Goal: Transaction & Acquisition: Purchase product/service

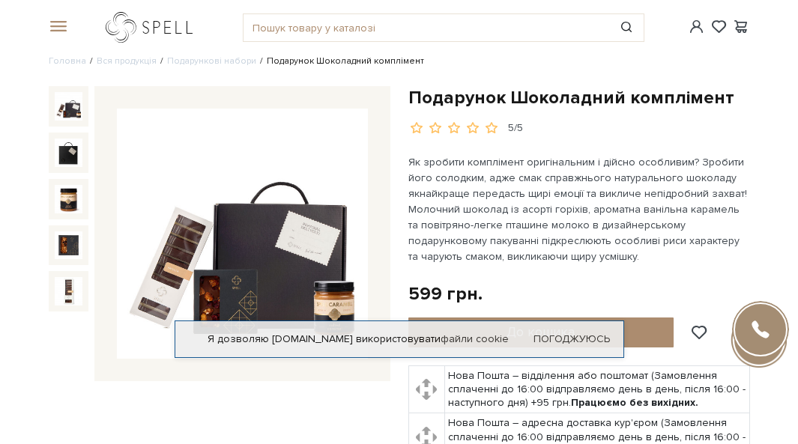
click at [125, 29] on link "logo" at bounding box center [153, 27] width 94 height 31
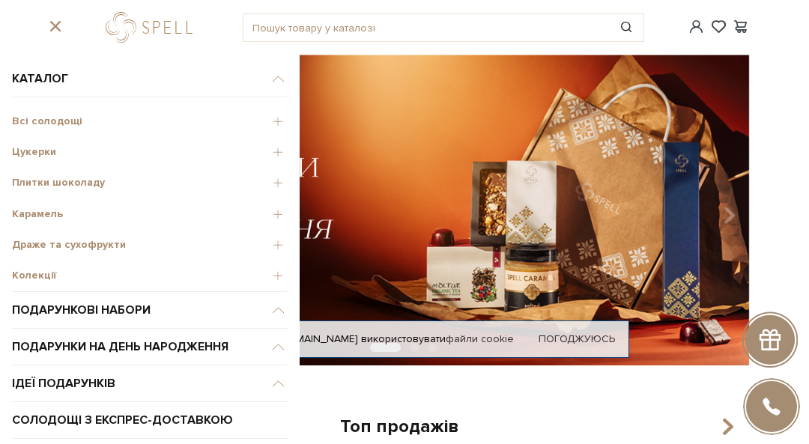
click at [263, 150] on span "Цукерки" at bounding box center [150, 151] width 276 height 13
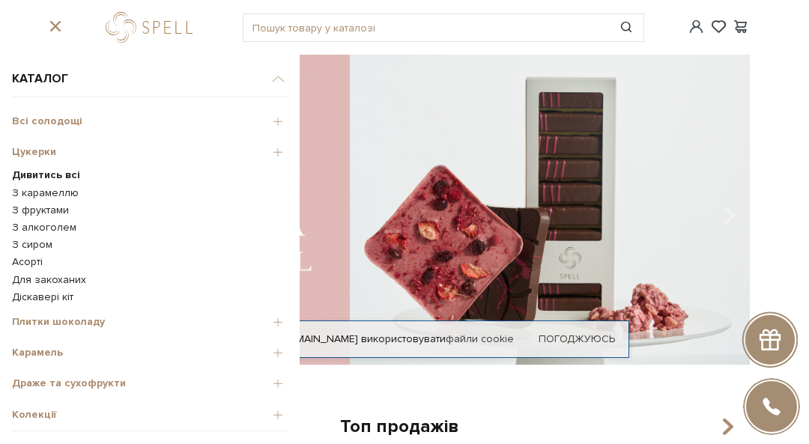
click at [22, 265] on link "Асорті" at bounding box center [150, 261] width 276 height 13
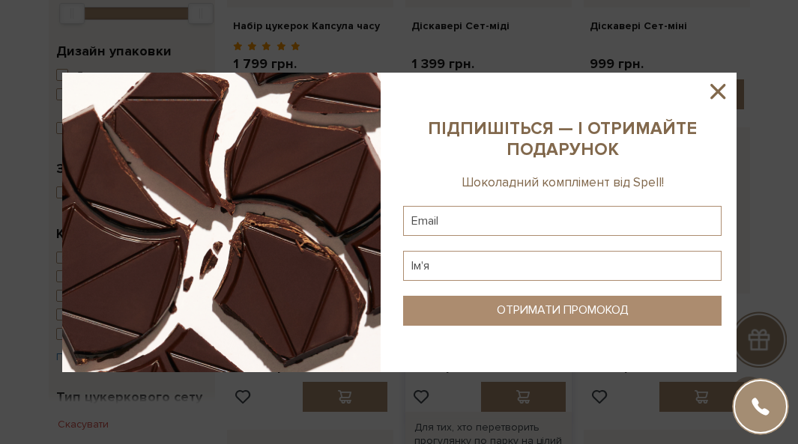
scroll to position [374, 0]
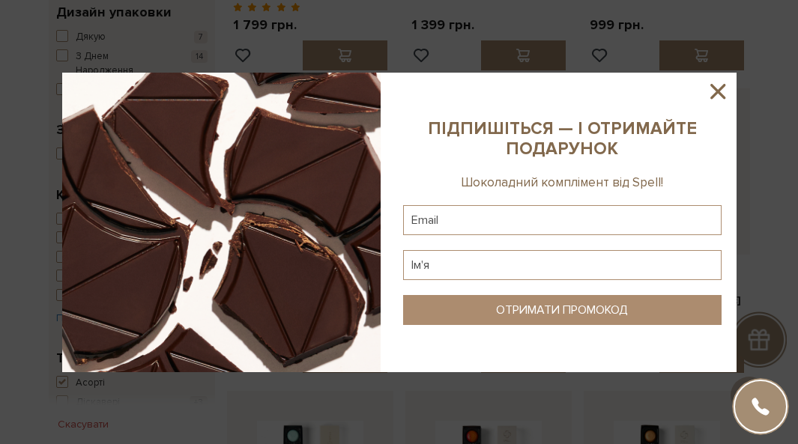
drag, startPoint x: 717, startPoint y: 89, endPoint x: 701, endPoint y: 118, distance: 32.9
click at [717, 88] on icon at bounding box center [717, 91] width 25 height 25
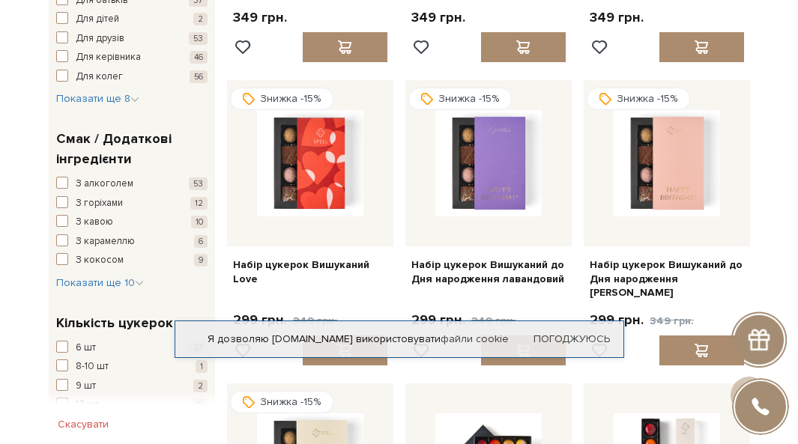
scroll to position [1048, 0]
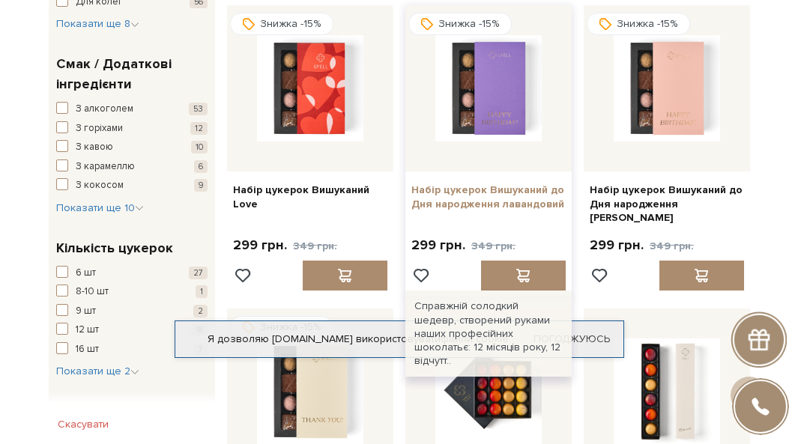
click at [502, 189] on link "Набір цукерок Вишуканий до Дня народження лавандовий" at bounding box center [488, 196] width 154 height 27
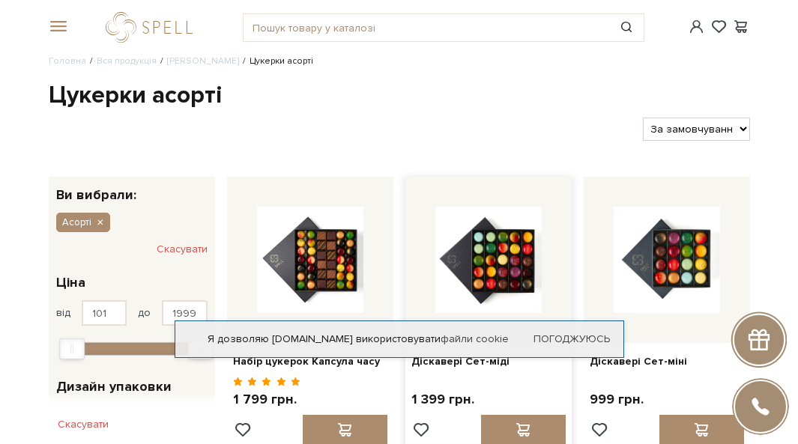
scroll to position [150, 0]
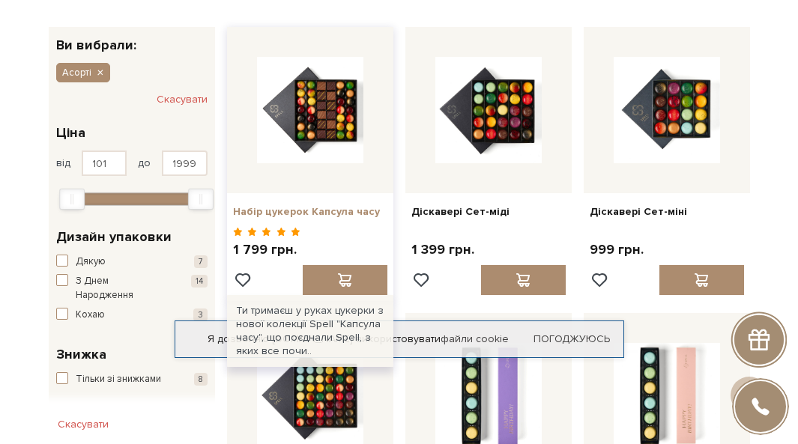
click at [338, 210] on link "Набір цукерок Капсула часу" at bounding box center [310, 211] width 154 height 13
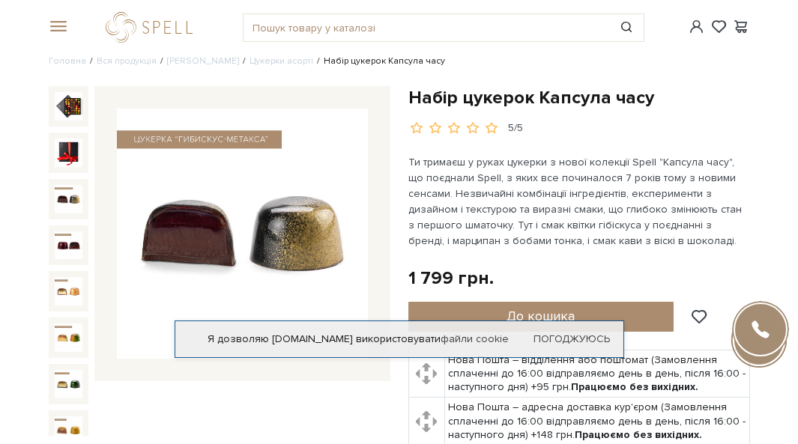
click at [67, 185] on img at bounding box center [69, 199] width 28 height 28
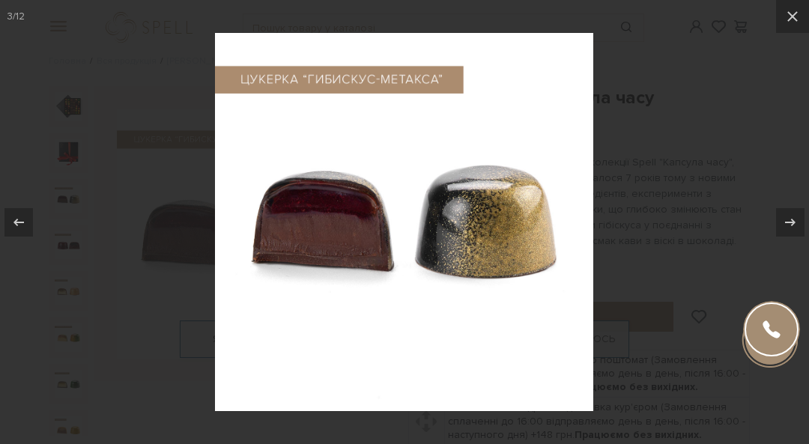
click at [659, 226] on div at bounding box center [404, 222] width 809 height 444
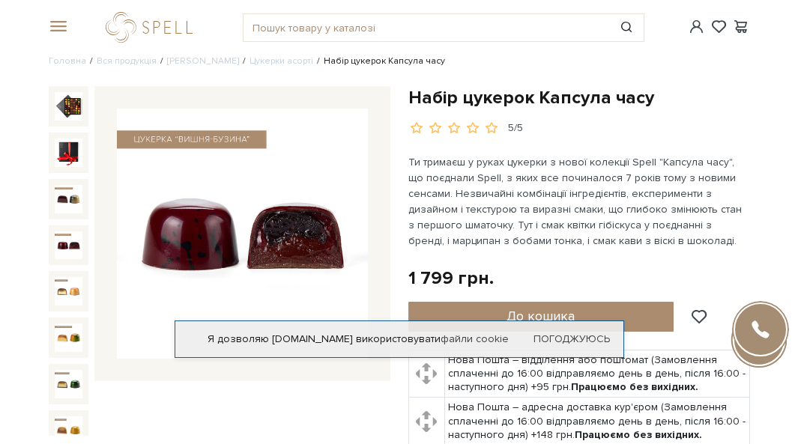
click at [64, 231] on img at bounding box center [69, 245] width 28 height 28
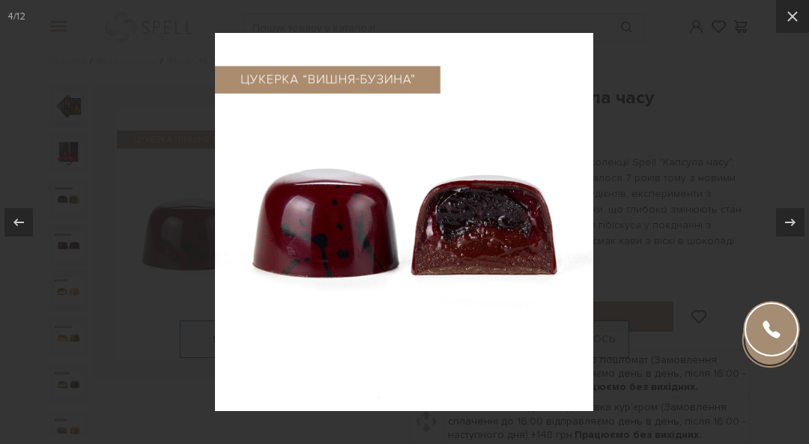
click at [625, 210] on div at bounding box center [404, 222] width 809 height 444
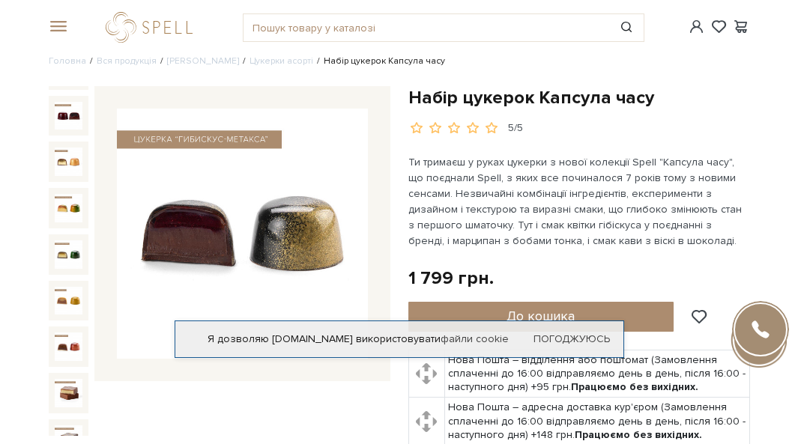
scroll to position [140, 0]
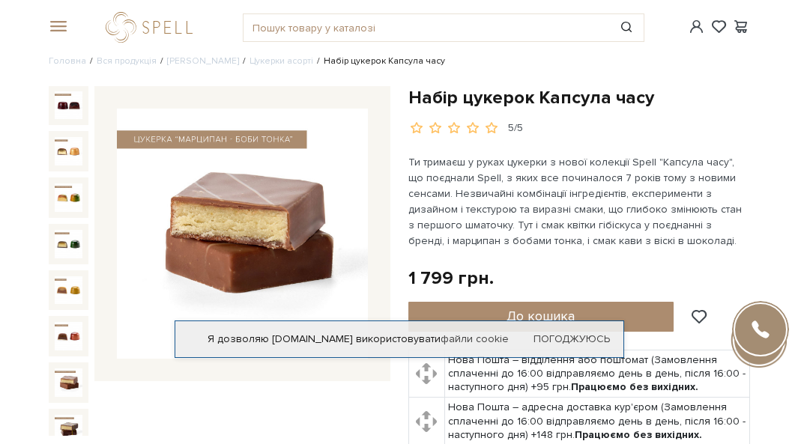
click at [61, 368] on img at bounding box center [69, 382] width 28 height 28
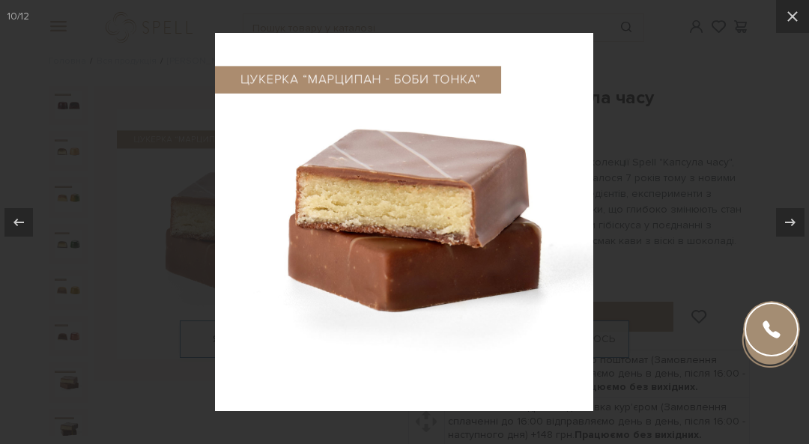
click at [636, 245] on div at bounding box center [404, 222] width 809 height 444
